Goal: Find specific page/section: Find specific page/section

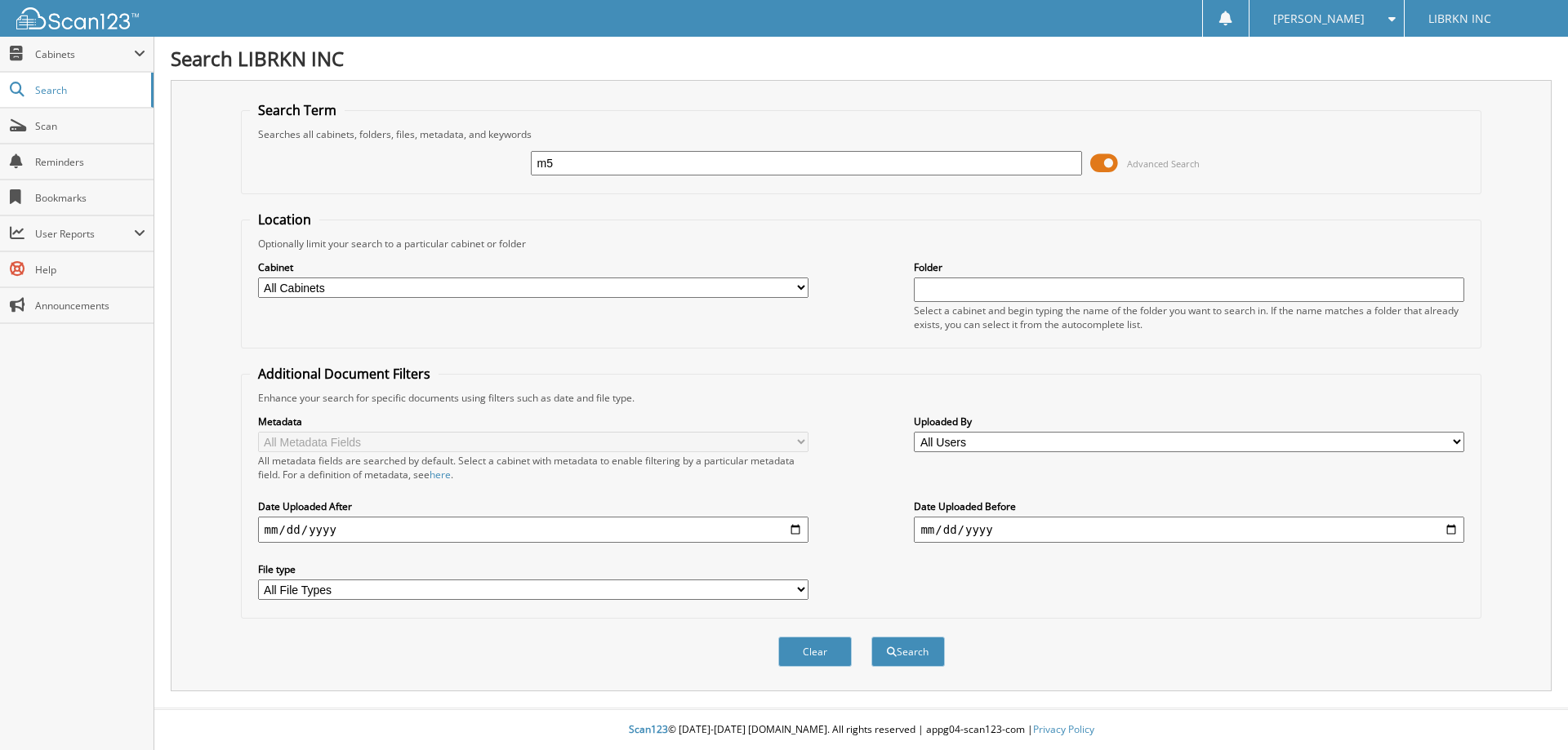
type input "m"
type input "M5938093"
click at [871, 637] on button "Search" at bounding box center [908, 652] width 74 height 30
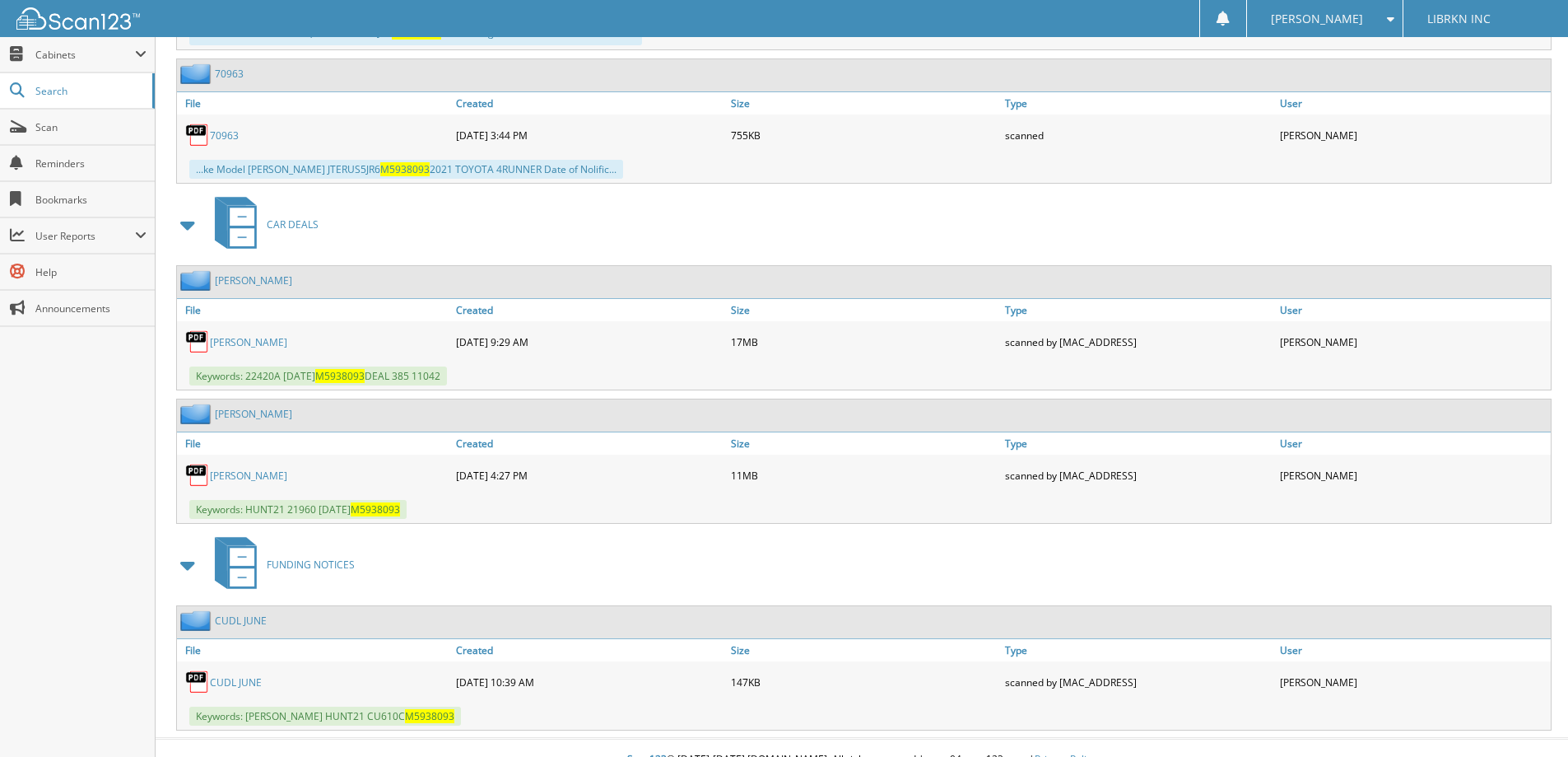
scroll to position [3460, 0]
click at [266, 341] on link "JUNGLING, JEREMY" at bounding box center [248, 341] width 77 height 14
